Goal: Task Accomplishment & Management: Complete application form

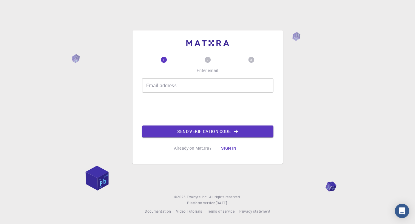
click at [210, 80] on div "1 2 3 Enter email Email address Email address Send verification code Already on…" at bounding box center [207, 105] width 131 height 97
click at [207, 88] on input "Email address" at bounding box center [207, 85] width 131 height 14
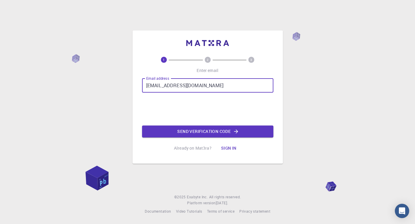
type input "yanniwrya1234@gmail.com"
click at [190, 129] on button "Send verification code" at bounding box center [207, 131] width 131 height 12
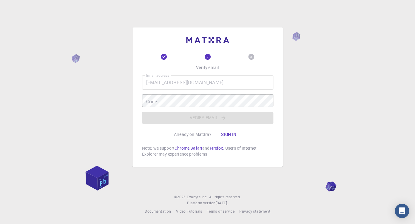
click at [206, 109] on div "Email address yanniwrya1234@gmail.com Email address Code Code Verify email" at bounding box center [207, 99] width 131 height 48
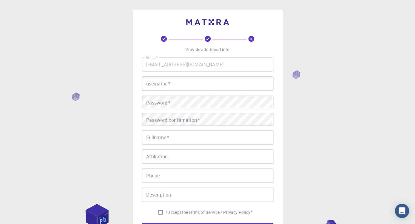
click at [155, 81] on input "username   *" at bounding box center [207, 83] width 131 height 14
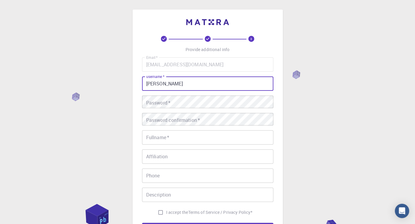
type input "yanni"
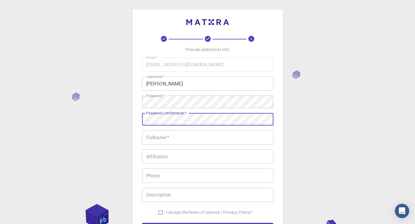
click at [164, 130] on input "Fullname   *" at bounding box center [207, 137] width 131 height 14
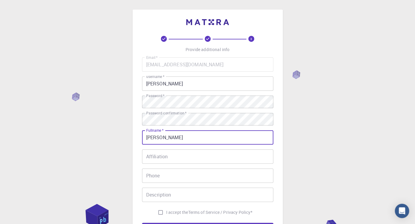
type input "yanni tilakoy"
click at [180, 149] on input "Affiliation" at bounding box center [207, 156] width 131 height 14
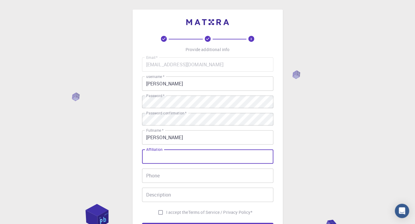
click at [178, 168] on input "Phone" at bounding box center [207, 175] width 131 height 14
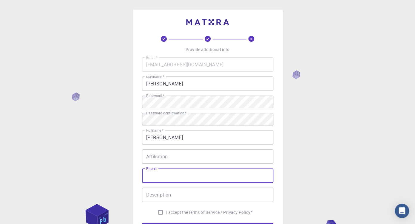
click at [166, 207] on input "I accept the Terms of Service / Privacy Policy *" at bounding box center [160, 212] width 11 height 11
checkbox input "true"
